Goal: Find specific page/section: Find specific page/section

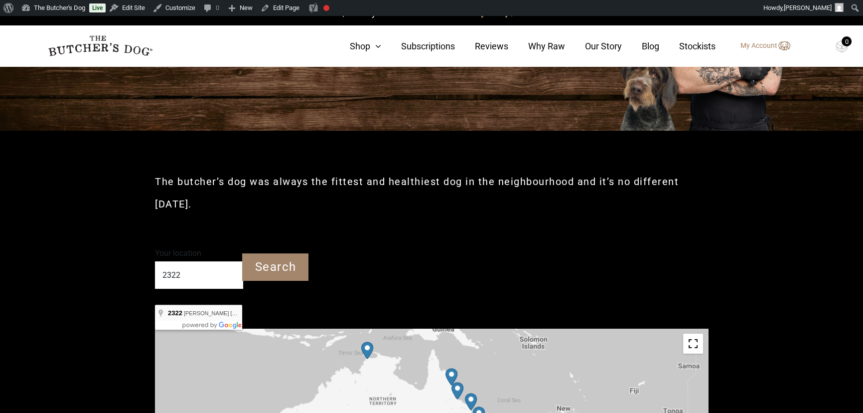
type input "[GEOGRAPHIC_DATA] [GEOGRAPHIC_DATA] 2322"
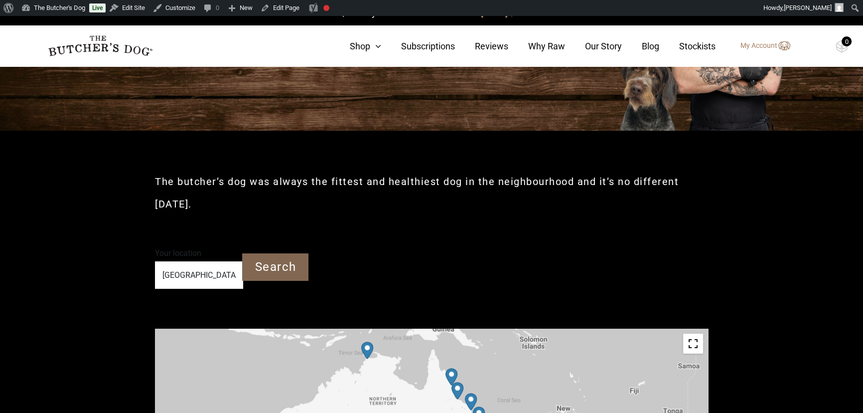
click at [276, 267] on input "Search" at bounding box center [275, 266] width 66 height 27
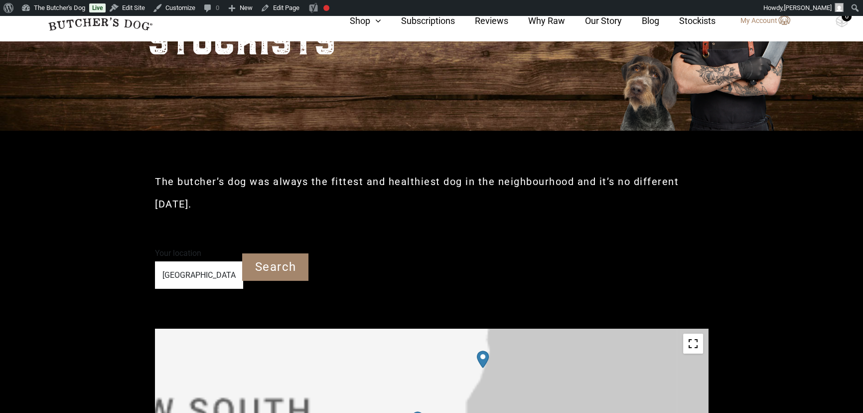
scroll to position [181, 0]
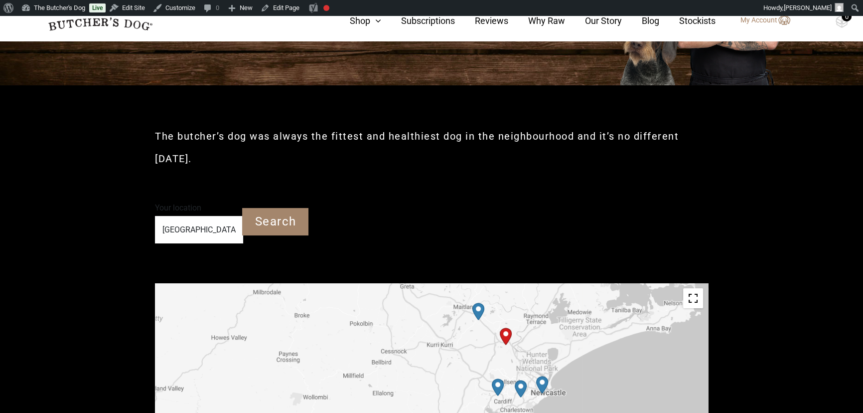
drag, startPoint x: 546, startPoint y: 368, endPoint x: 515, endPoint y: 340, distance: 41.3
click at [515, 340] on div at bounding box center [431, 395] width 553 height 224
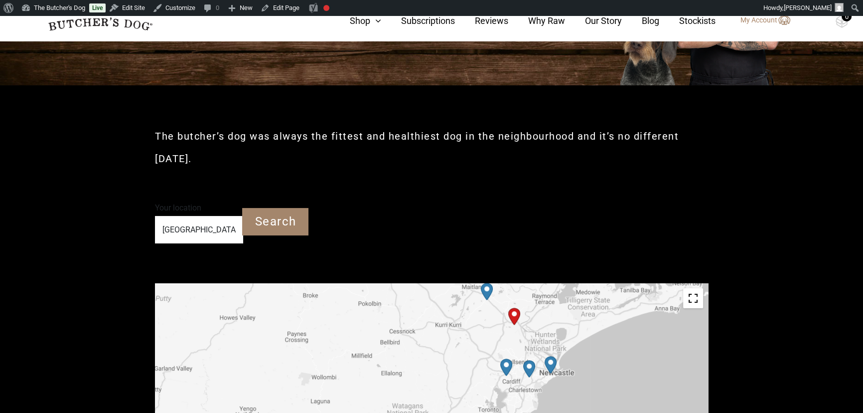
drag, startPoint x: 552, startPoint y: 378, endPoint x: 539, endPoint y: 341, distance: 39.1
click at [539, 341] on div at bounding box center [431, 395] width 553 height 224
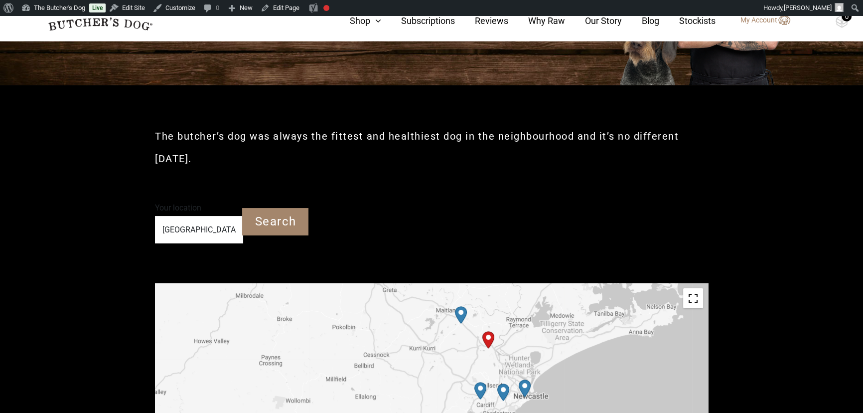
drag, startPoint x: 500, startPoint y: 311, endPoint x: 500, endPoint y: 329, distance: 17.5
click at [500, 329] on div at bounding box center [431, 395] width 553 height 224
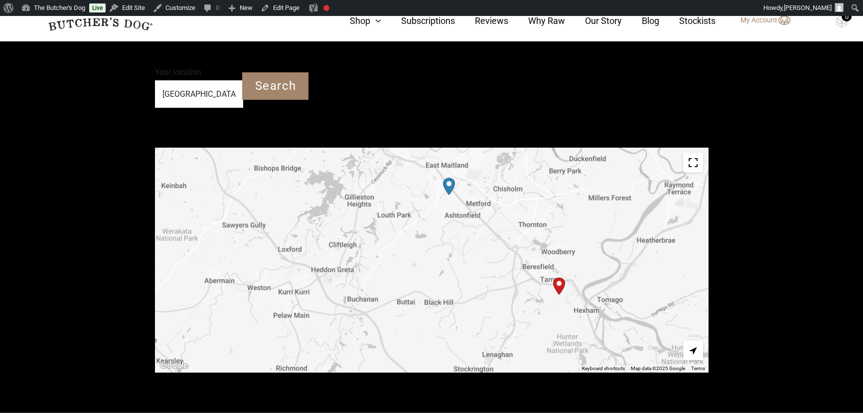
scroll to position [317, 0]
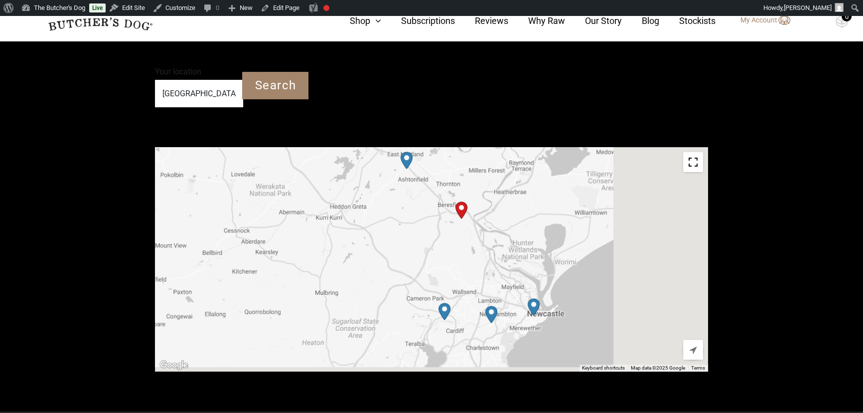
drag, startPoint x: 634, startPoint y: 324, endPoint x: 527, endPoint y: 249, distance: 131.6
click at [527, 249] on div at bounding box center [431, 259] width 553 height 224
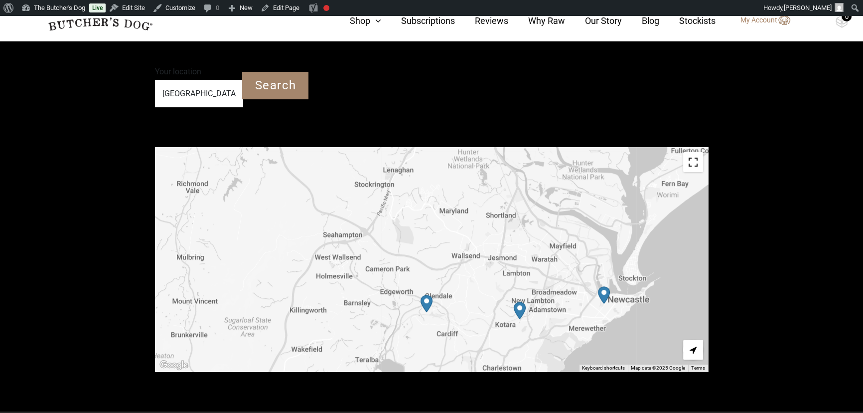
click at [603, 294] on img "Petbarn – Newcastle West" at bounding box center [604, 294] width 20 height 25
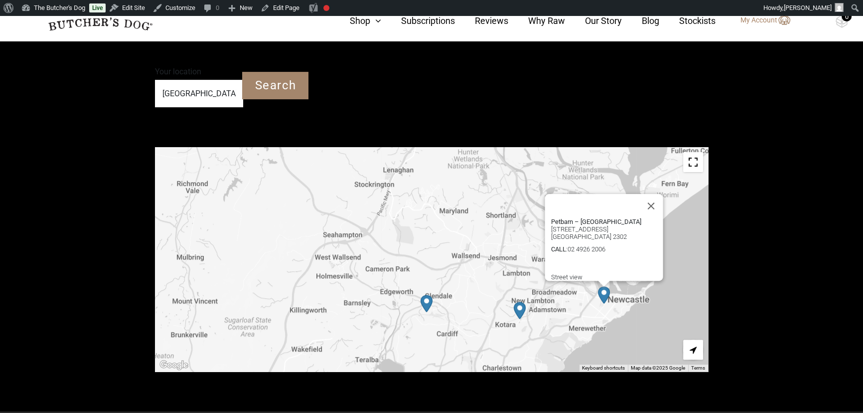
click at [426, 302] on img "Petbarn – Glendale" at bounding box center [427, 303] width 20 height 25
click at [427, 300] on img "Petbarn – Glendale" at bounding box center [427, 303] width 20 height 25
